Goal: Information Seeking & Learning: Learn about a topic

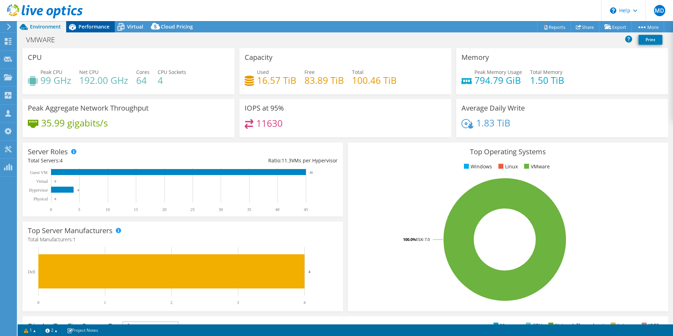
click at [96, 27] on span "Performance" at bounding box center [94, 26] width 31 height 7
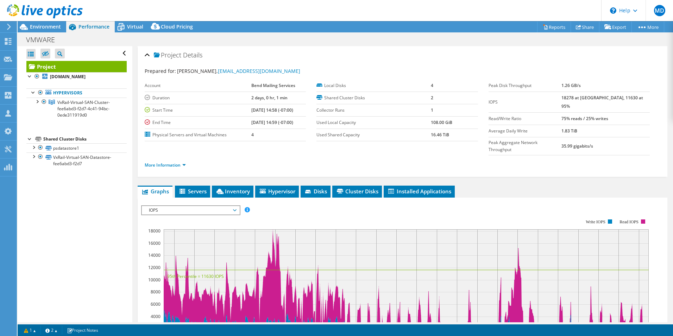
scroll to position [21, 0]
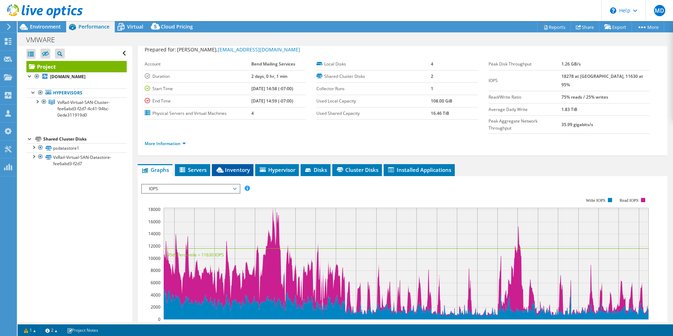
click at [249, 166] on span "Inventory" at bounding box center [232, 169] width 35 height 7
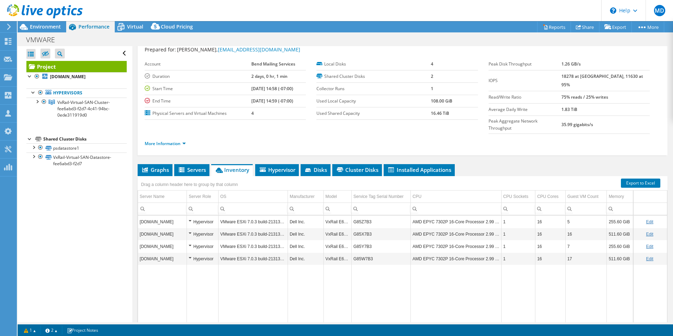
scroll to position [38, 0]
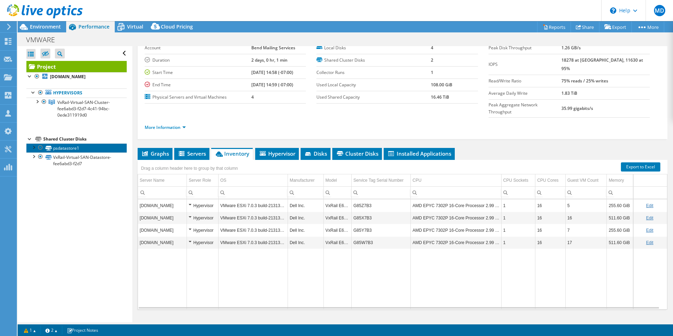
click at [103, 146] on link "psdatastore1" at bounding box center [76, 147] width 100 height 9
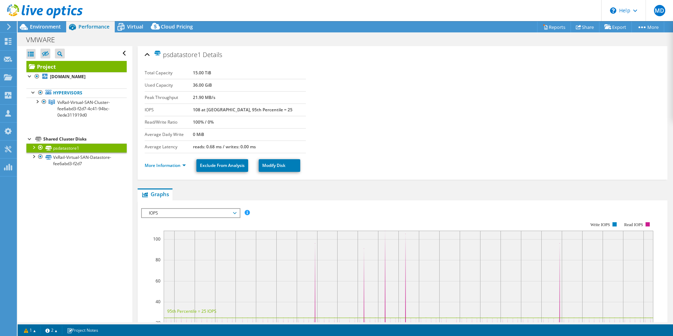
scroll to position [0, 0]
click at [58, 28] on span "Environment" at bounding box center [45, 26] width 31 height 7
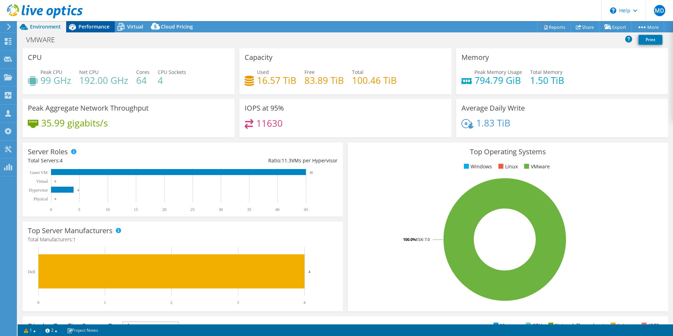
click at [83, 23] on div "Performance" at bounding box center [90, 26] width 49 height 11
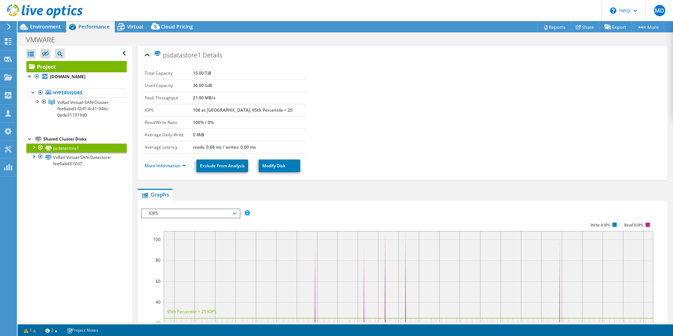
click at [79, 65] on link "Project" at bounding box center [76, 66] width 100 height 11
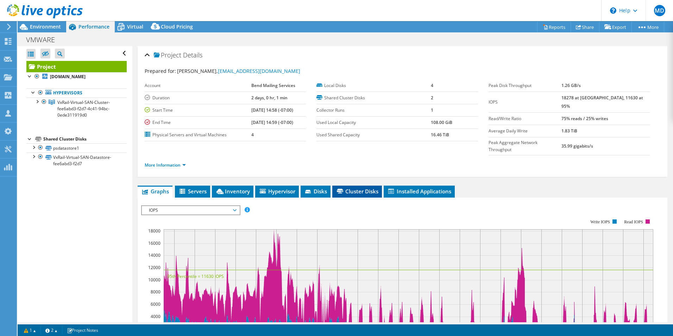
click at [349, 186] on li "Cluster Disks" at bounding box center [357, 192] width 50 height 12
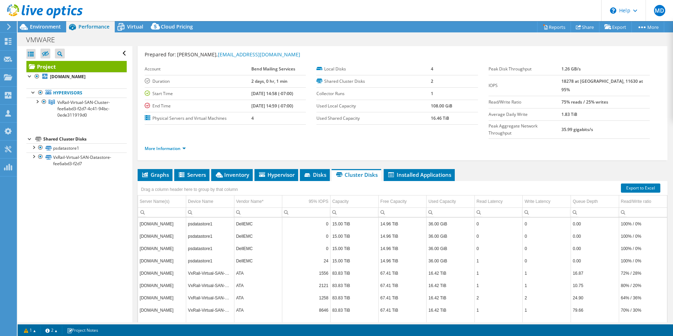
scroll to position [17, 0]
click at [48, 23] on div at bounding box center [41, 12] width 83 height 24
click at [45, 27] on span "Environment" at bounding box center [45, 26] width 31 height 7
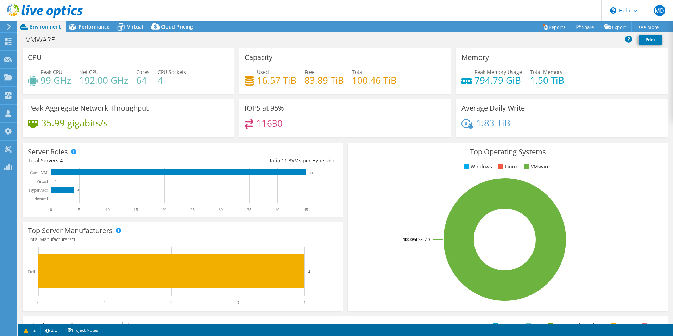
click at [267, 81] on h4 "16.57 TiB" at bounding box center [276, 80] width 39 height 8
drag, startPoint x: 267, startPoint y: 81, endPoint x: 228, endPoint y: 86, distance: 39.4
click at [228, 86] on div "CPU Peak CPU 99 GHz Net CPU 192.00 GHz Cores 64 CPU Sockets 4" at bounding box center [129, 71] width 212 height 46
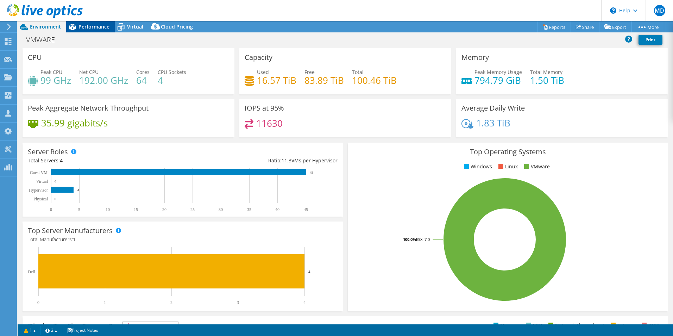
click at [94, 26] on span "Performance" at bounding box center [94, 26] width 31 height 7
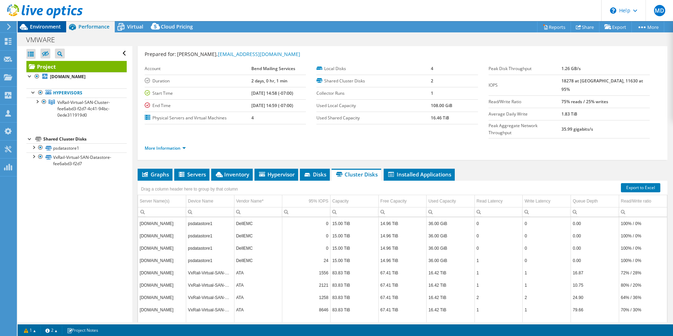
click at [54, 28] on span "Environment" at bounding box center [45, 26] width 31 height 7
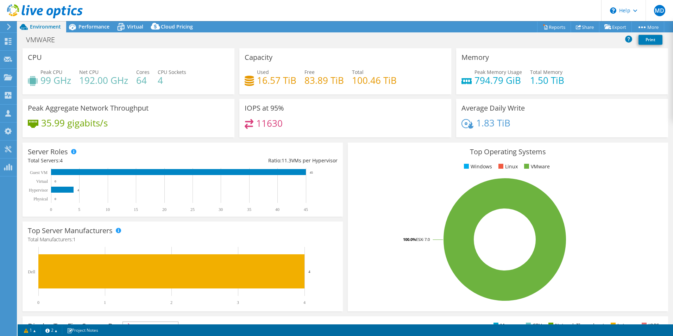
click at [288, 84] on h4 "16.57 TiB" at bounding box center [276, 80] width 39 height 8
drag, startPoint x: 288, startPoint y: 84, endPoint x: 298, endPoint y: 92, distance: 12.3
click at [298, 92] on div "Capacity Used 16.57 TiB Free 83.89 TiB Total 100.46 TiB" at bounding box center [345, 71] width 212 height 46
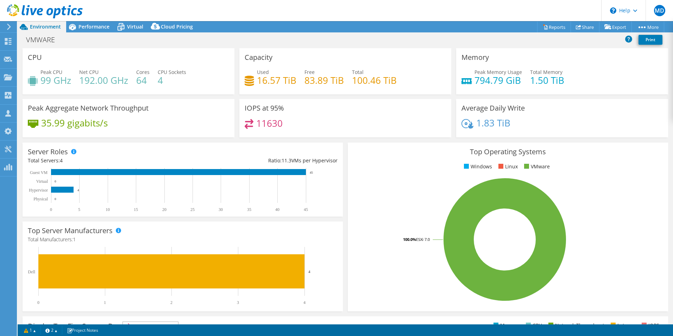
click at [298, 92] on div "Capacity Used 16.57 TiB Free 83.89 TiB Total 100.46 TiB" at bounding box center [345, 71] width 212 height 46
